Goal: Communication & Community: Answer question/provide support

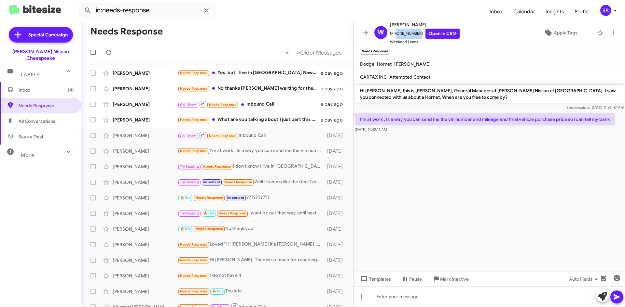
scroll to position [1, 0]
click at [44, 102] on span "Needs Response" at bounding box center [46, 105] width 55 height 7
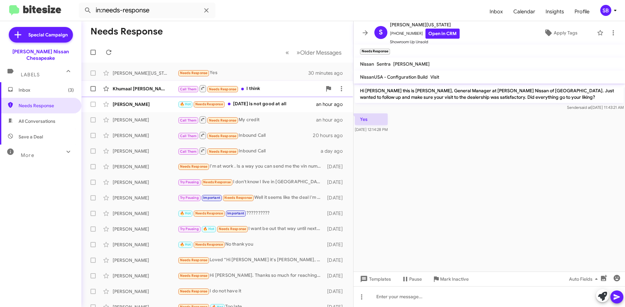
click at [260, 92] on div "Call Them Needs Response I think" at bounding box center [250, 89] width 144 height 8
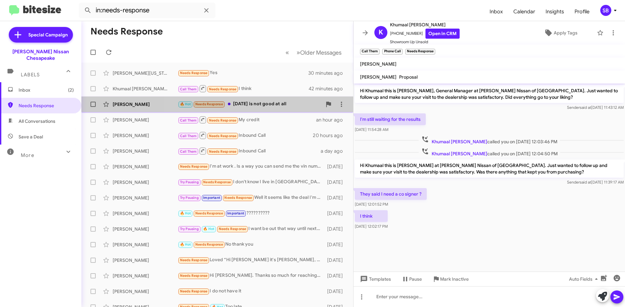
click at [257, 105] on div "🔥 Hot Needs Response [DATE] is not good at all" at bounding box center [250, 104] width 144 height 7
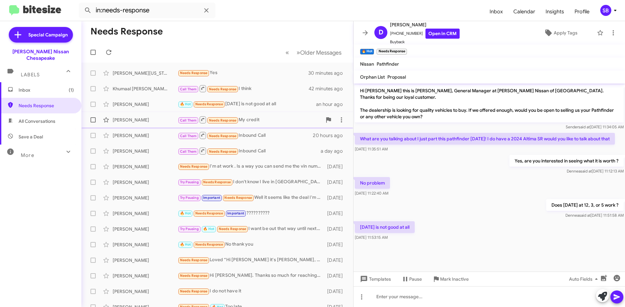
click at [255, 121] on div "Call Them Needs Response My credit" at bounding box center [250, 120] width 144 height 8
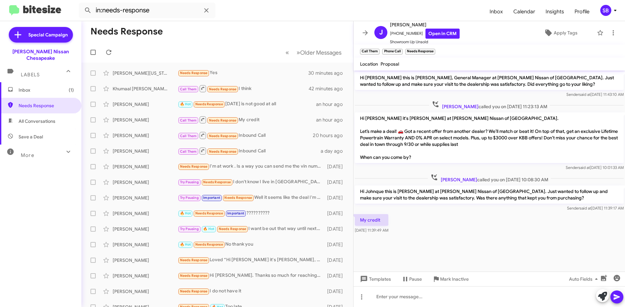
click at [48, 88] on span "Inbox (1)" at bounding box center [40, 90] width 81 height 16
